Goal: Check status

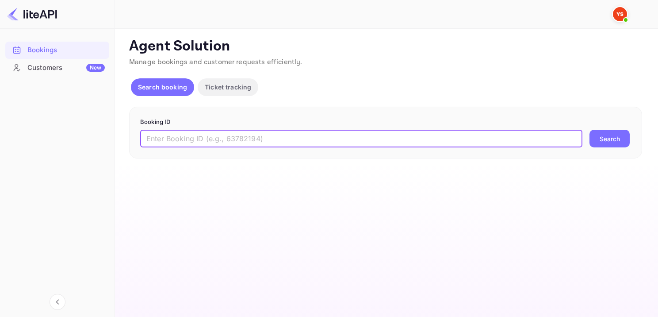
click at [338, 139] on input "text" at bounding box center [361, 139] width 442 height 18
paste input "9268657"
type input "9268657"
click at [626, 133] on button "Search" at bounding box center [609, 139] width 40 height 18
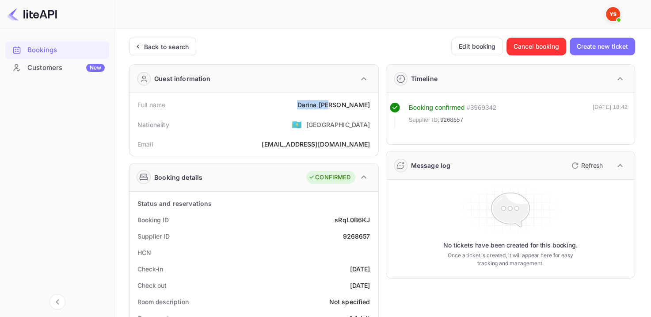
drag, startPoint x: 333, startPoint y: 103, endPoint x: 372, endPoint y: 99, distance: 39.1
click at [372, 99] on div "Full name [PERSON_NAME]" at bounding box center [254, 104] width 242 height 16
copy div "[PERSON_NAME]"
drag, startPoint x: 334, startPoint y: 219, endPoint x: 370, endPoint y: 214, distance: 36.1
click at [373, 220] on div "Booking ID sRqL0B6KJ" at bounding box center [254, 219] width 242 height 16
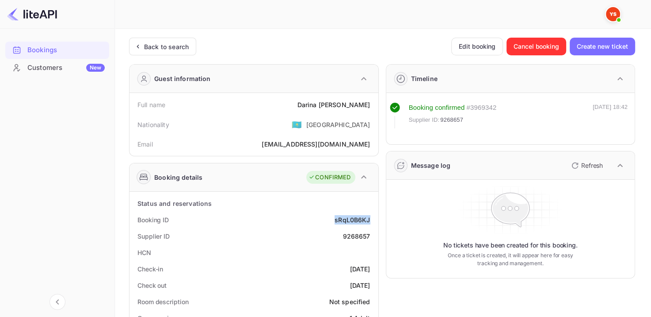
copy div "sRqL0B6KJ"
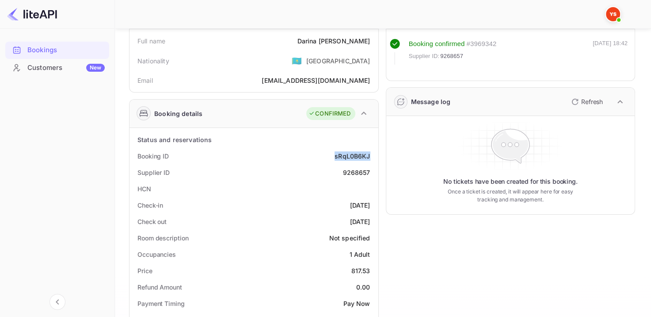
scroll to position [44, 0]
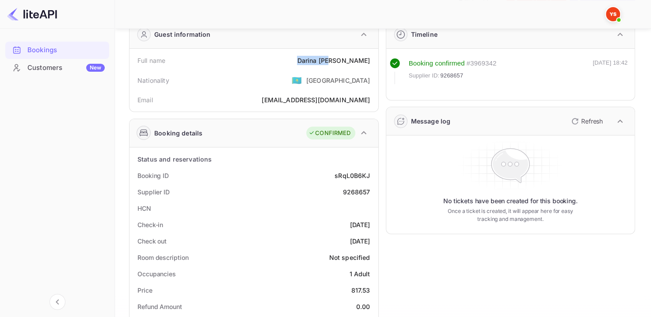
drag, startPoint x: 334, startPoint y: 59, endPoint x: 370, endPoint y: 62, distance: 35.9
click at [370, 62] on div "Full name [PERSON_NAME]" at bounding box center [254, 60] width 242 height 16
copy div "[PERSON_NAME]"
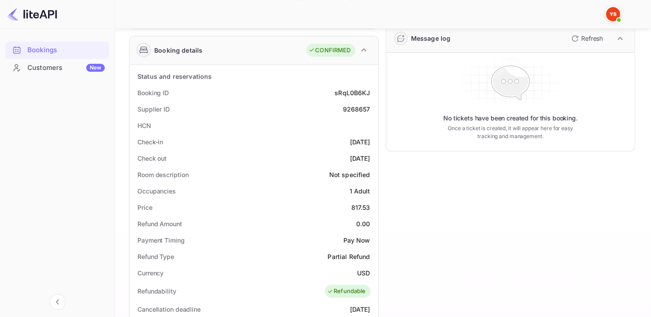
scroll to position [133, 0]
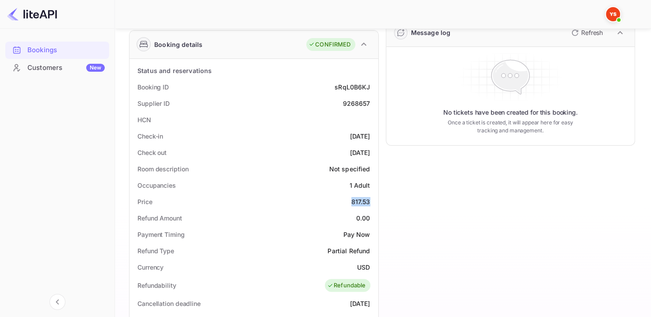
drag, startPoint x: 349, startPoint y: 202, endPoint x: 375, endPoint y: 202, distance: 25.6
click at [375, 202] on div "Price 817.53" at bounding box center [254, 201] width 242 height 16
copy div "817.53"
